Goal: Information Seeking & Learning: Learn about a topic

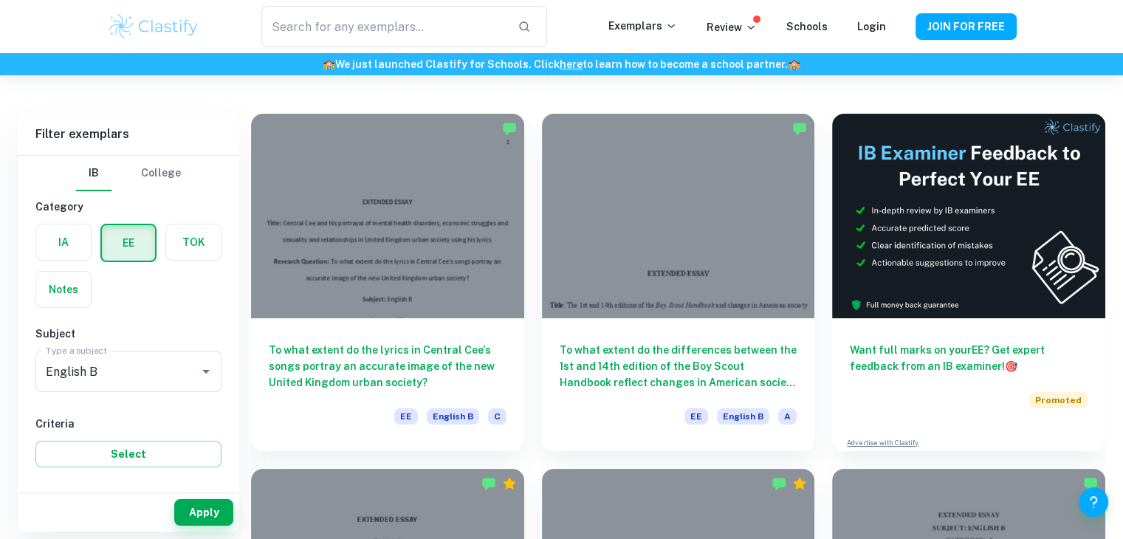
checkbox input "true"
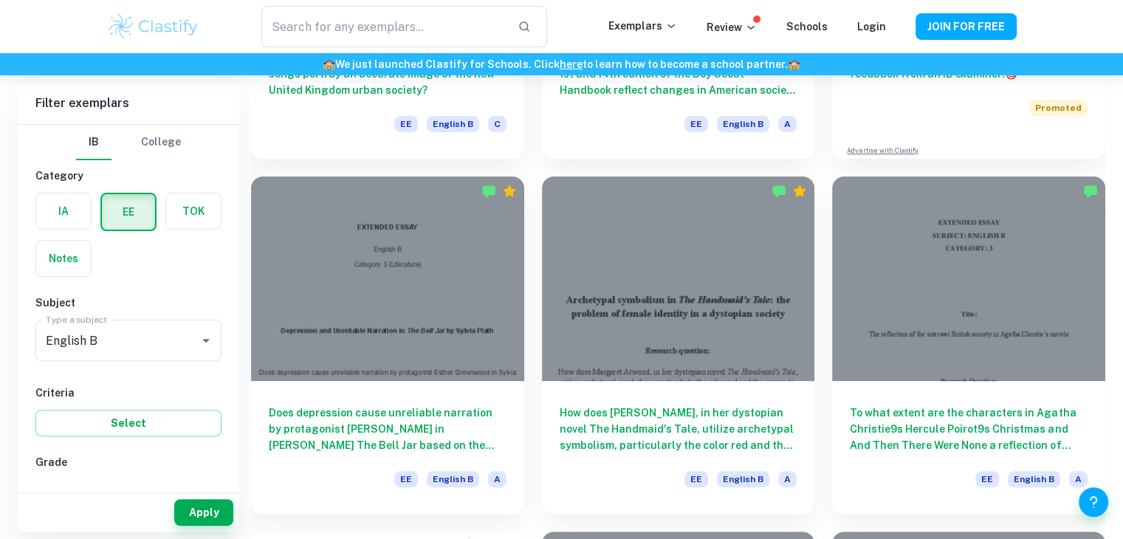
scroll to position [295, 0]
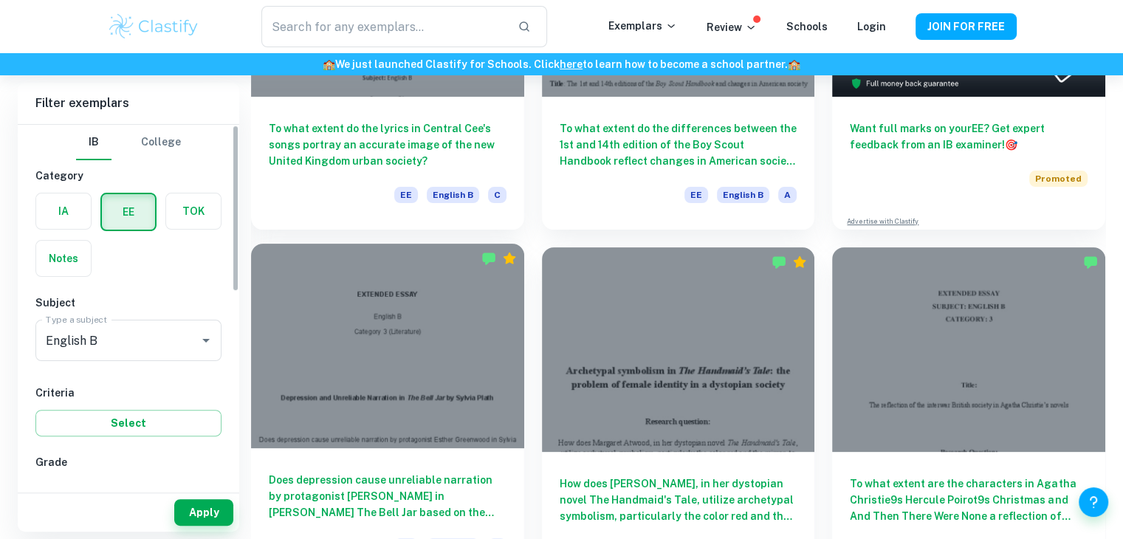
click at [367, 360] on div at bounding box center [387, 346] width 273 height 204
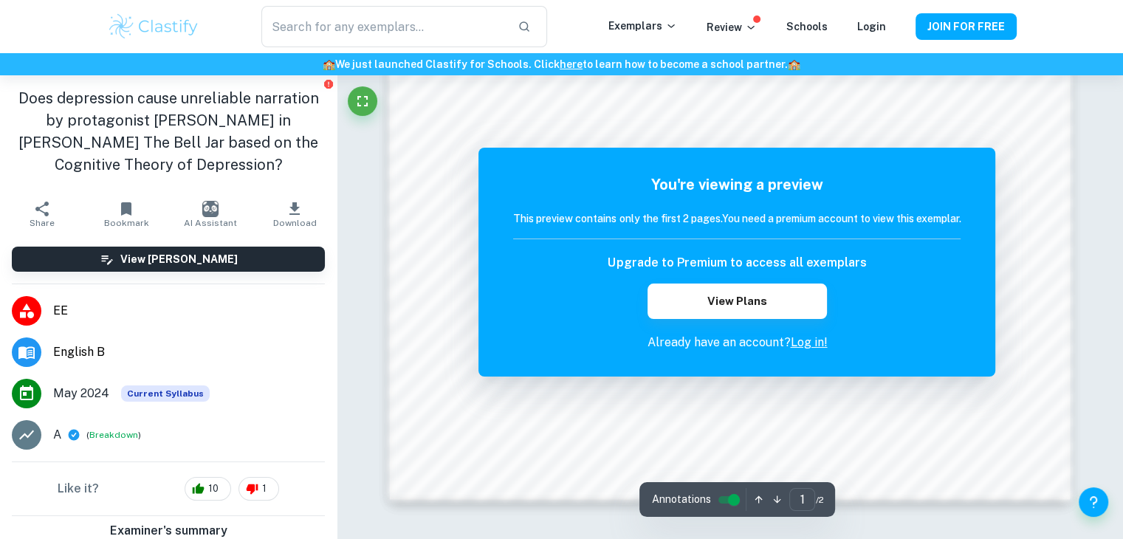
scroll to position [1420, 0]
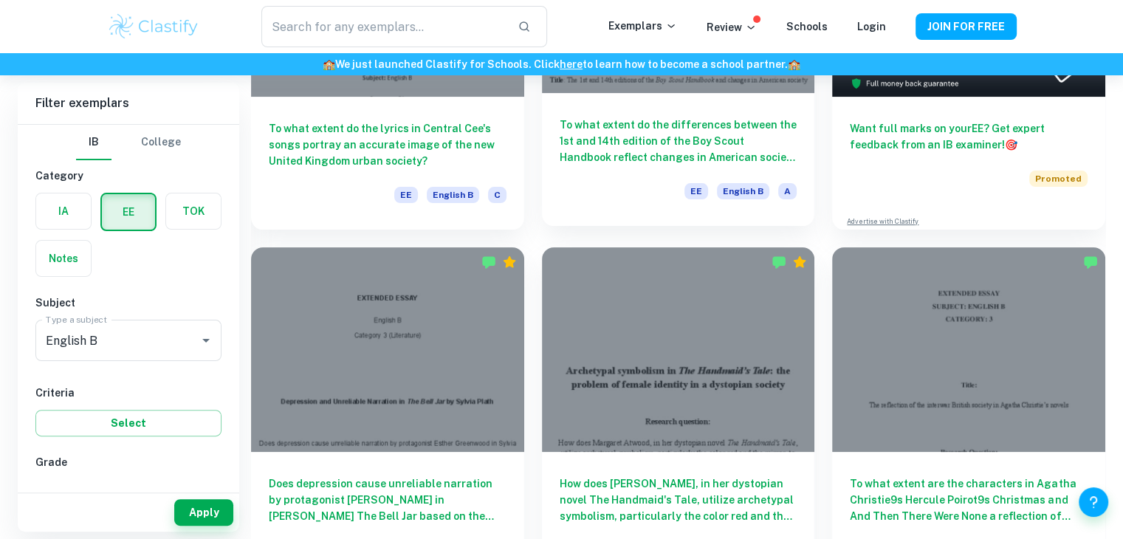
scroll to position [74, 0]
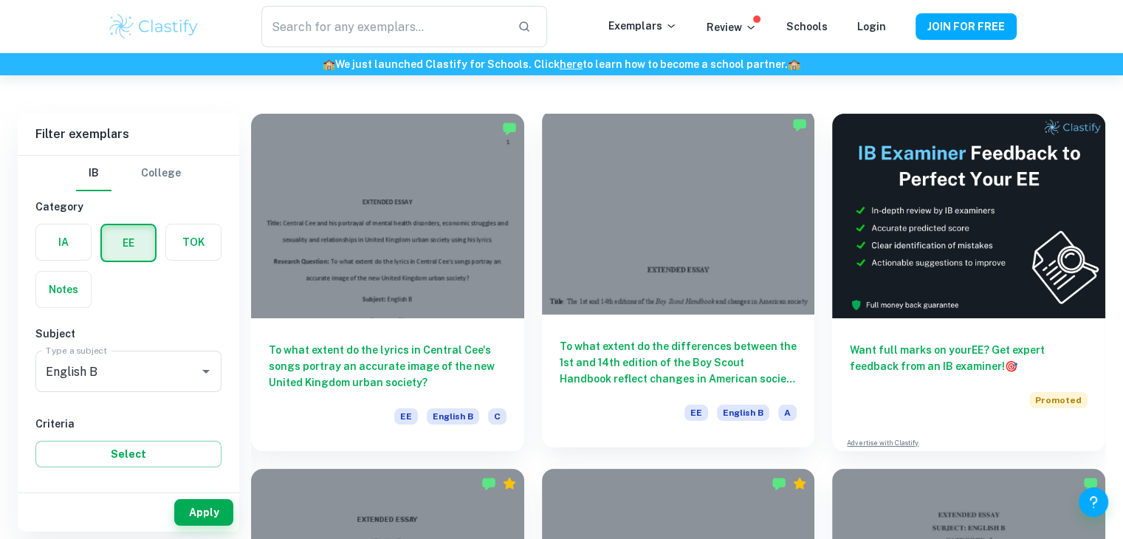
click at [630, 343] on h6 "To what extent do the differences between the 1st and 14th edition of the Boy S…" at bounding box center [678, 362] width 238 height 49
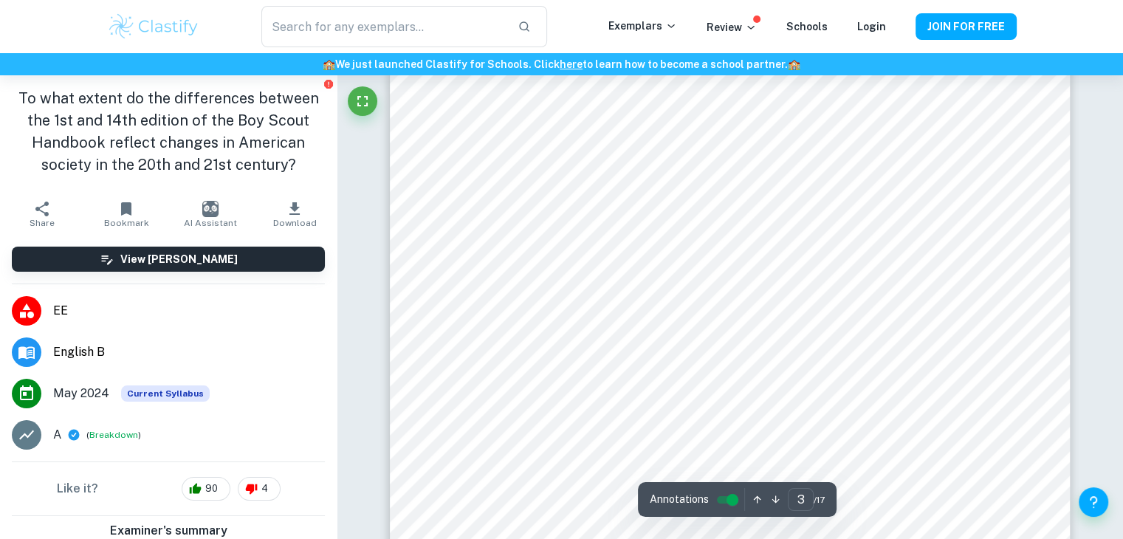
scroll to position [2214, 0]
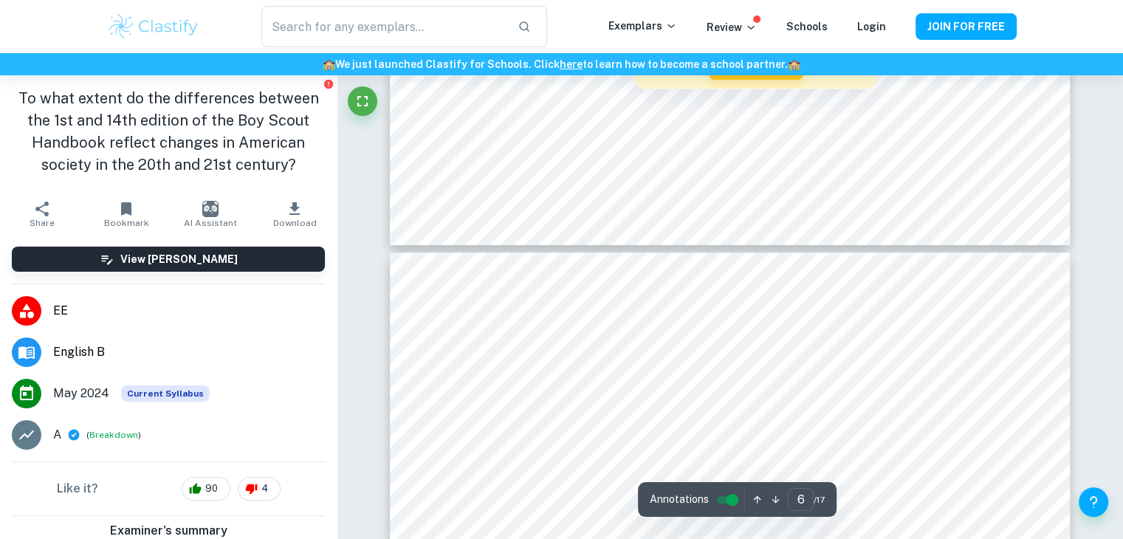
type input "7"
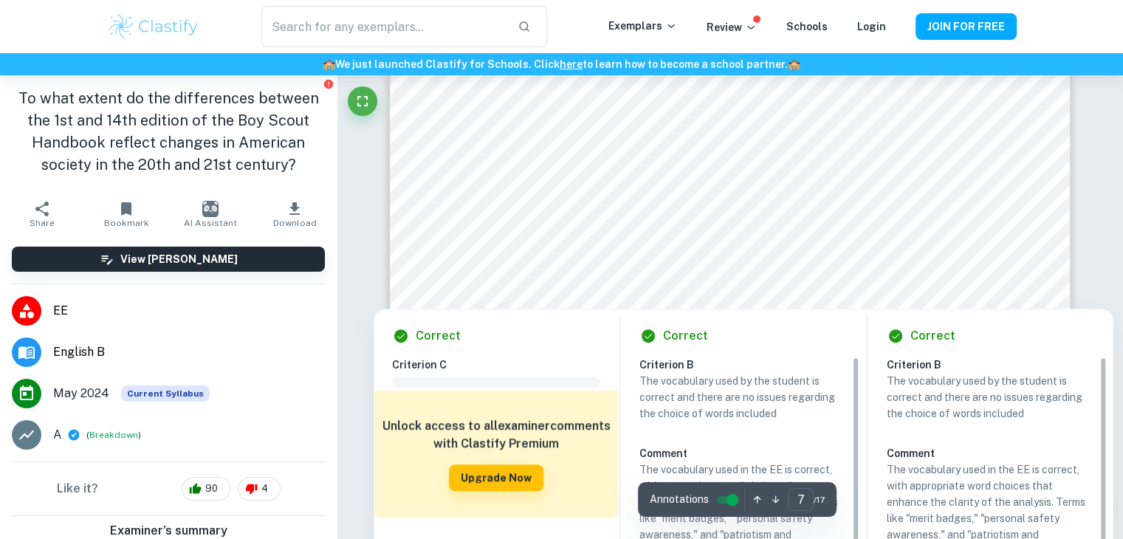
scroll to position [6495, 0]
